Goal: Task Accomplishment & Management: Complete application form

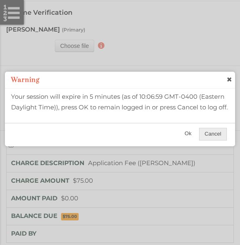
click at [189, 137] on span "Ok" at bounding box center [189, 134] width 18 height 12
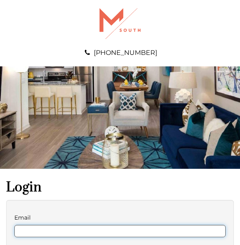
type input "**********"
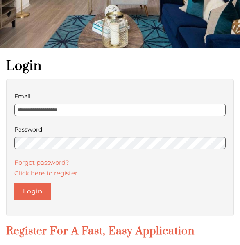
scroll to position [127, 0]
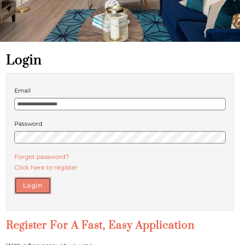
click at [29, 191] on button "Login" at bounding box center [32, 185] width 37 height 17
